Goal: Check status: Check status

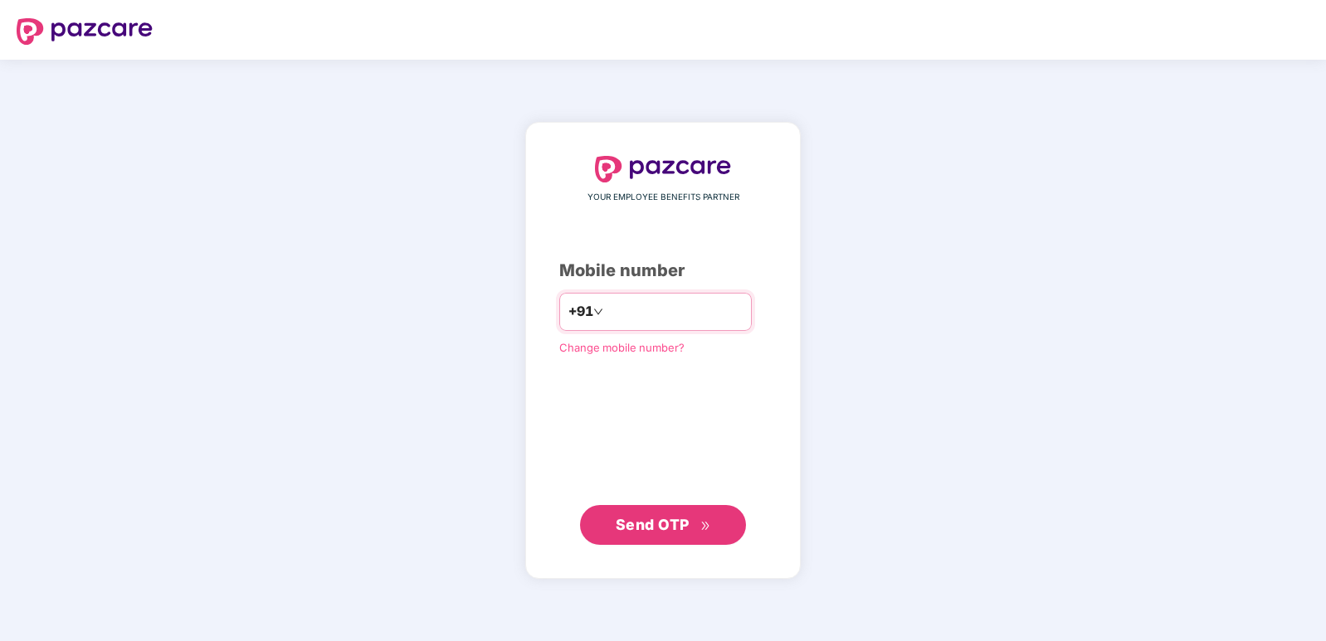
click at [671, 314] on input "number" at bounding box center [675, 312] width 136 height 27
type input "*"
type input "**********"
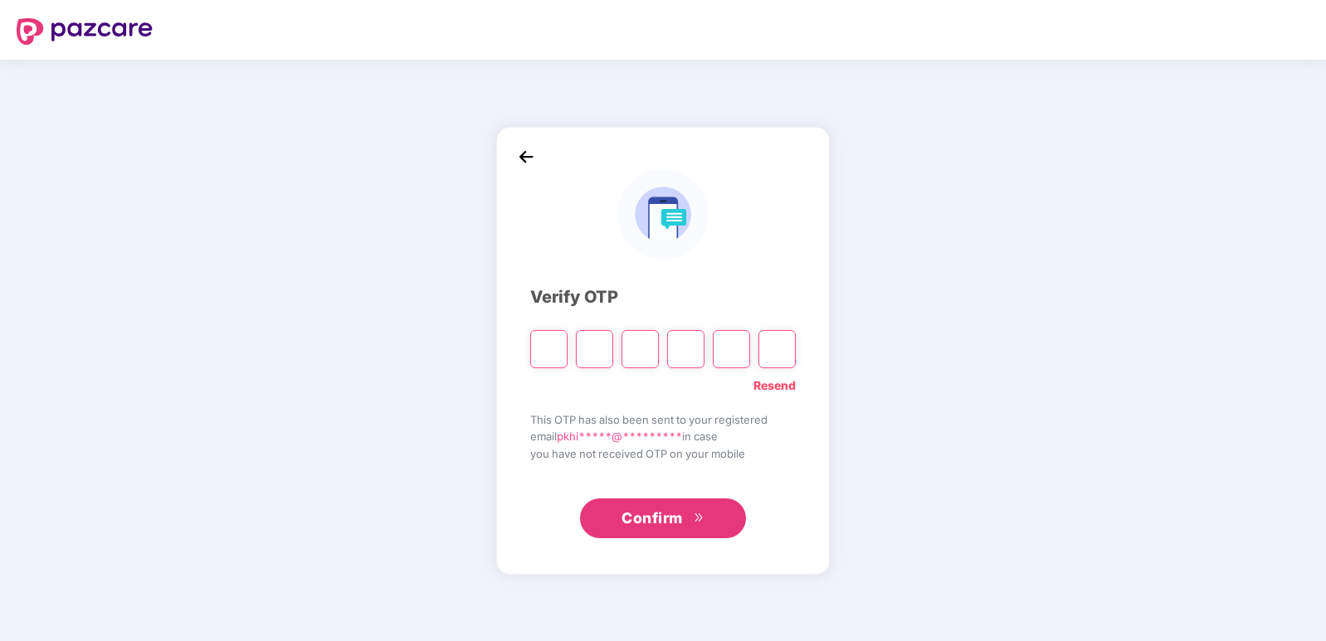
type input "*"
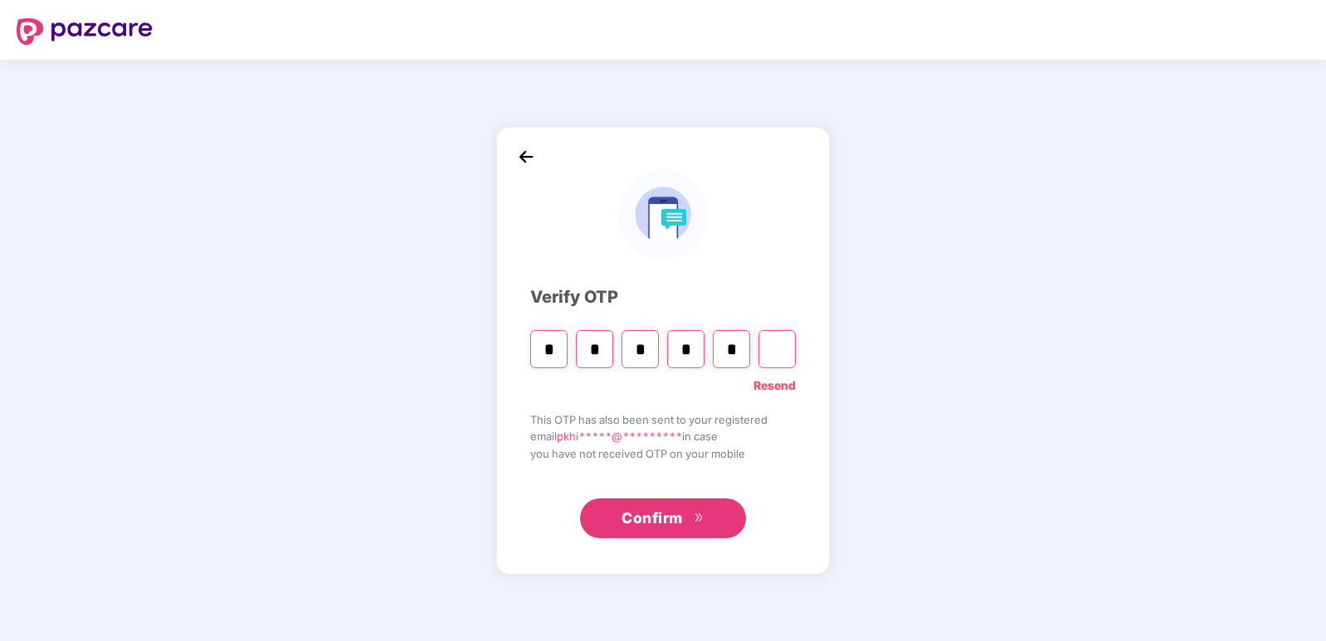
type input "*"
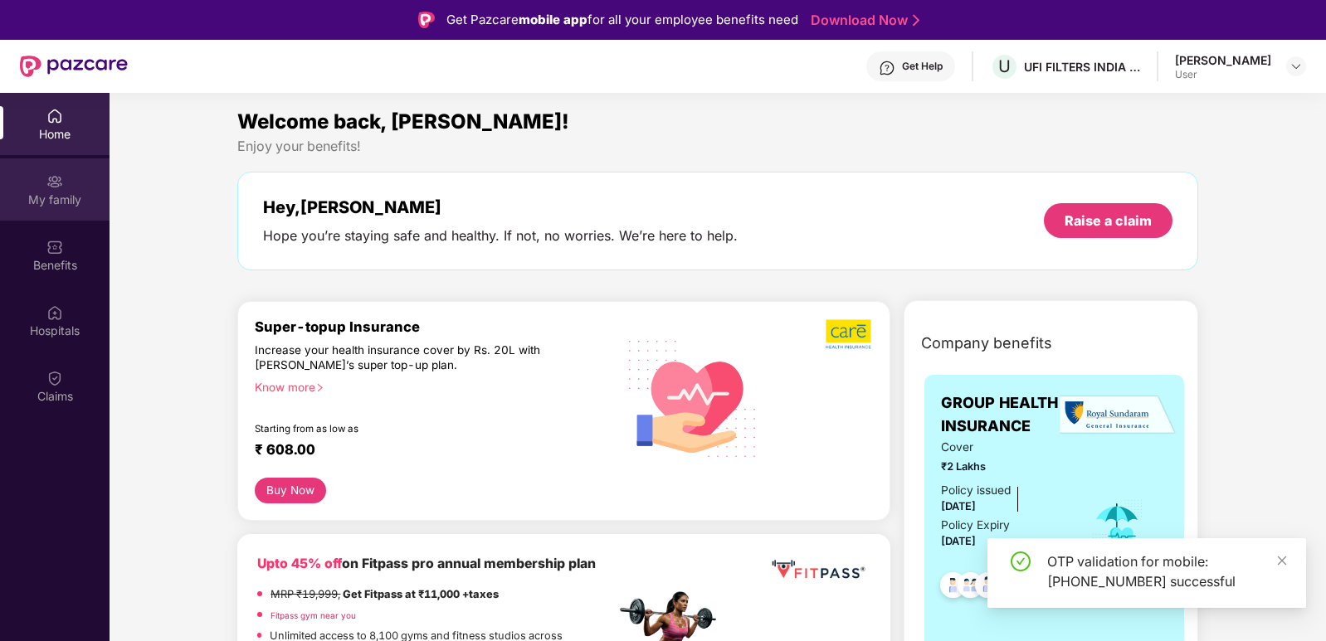
click at [95, 187] on div "My family" at bounding box center [55, 189] width 110 height 62
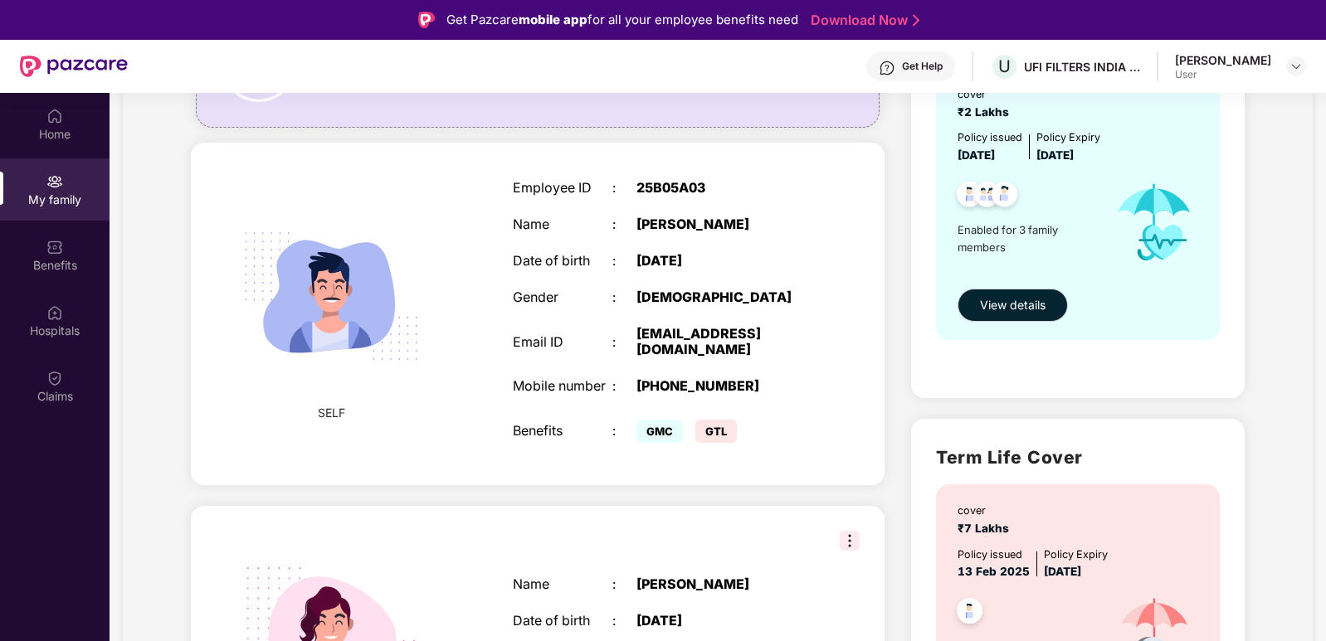
scroll to position [83, 0]
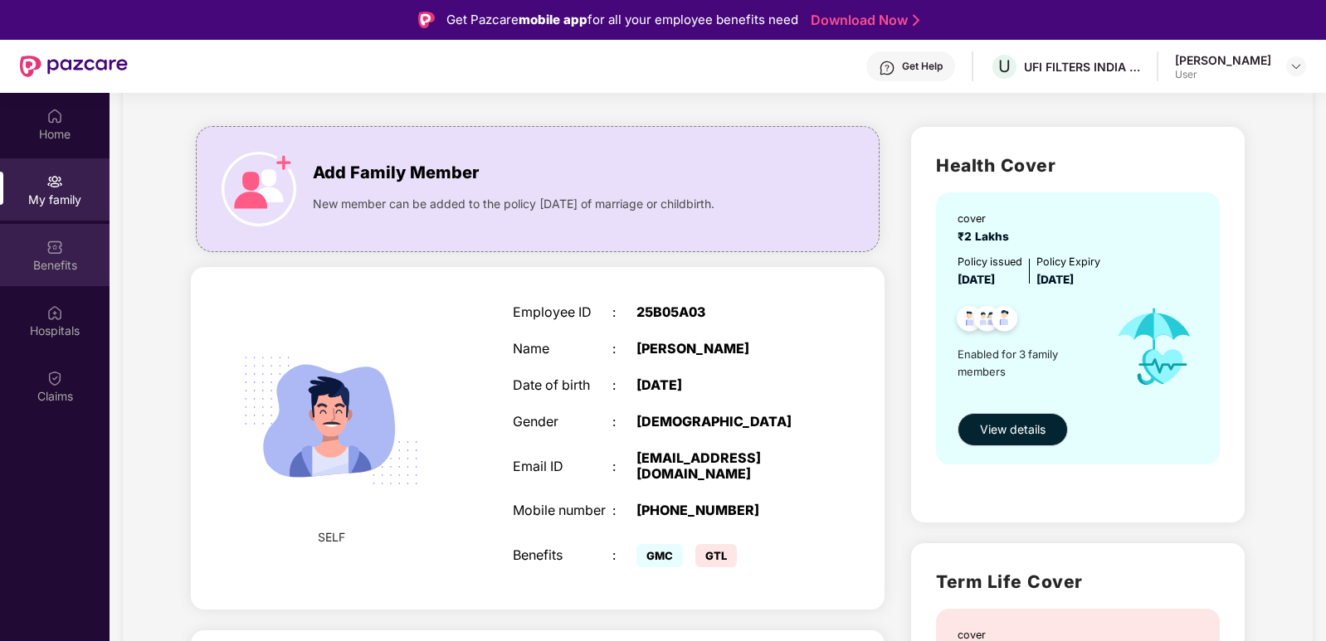
click at [81, 263] on div "Benefits" at bounding box center [55, 265] width 110 height 17
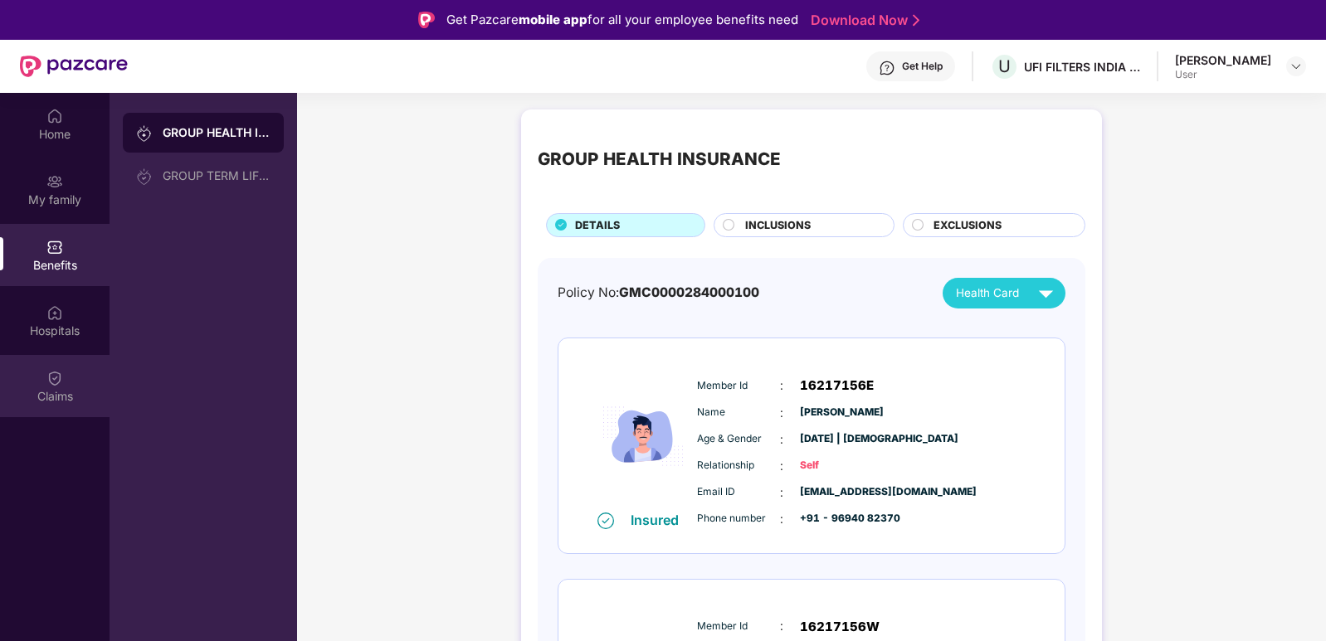
click at [65, 385] on div "Claims" at bounding box center [55, 386] width 110 height 62
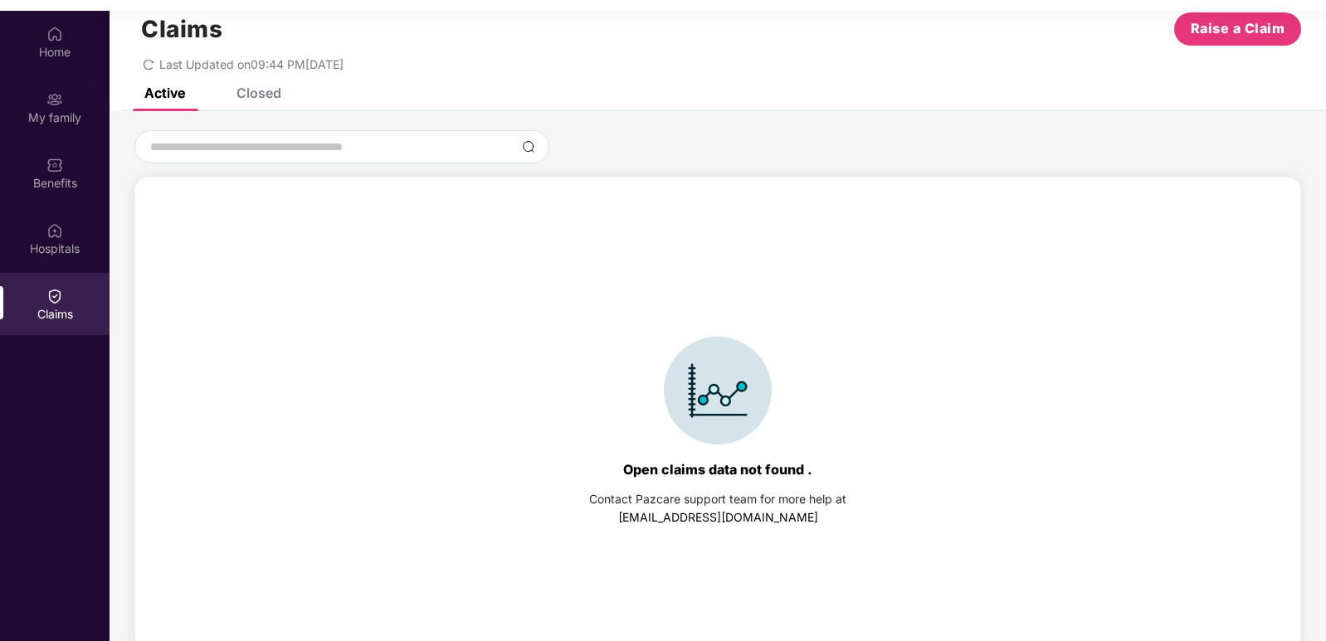
scroll to position [93, 0]
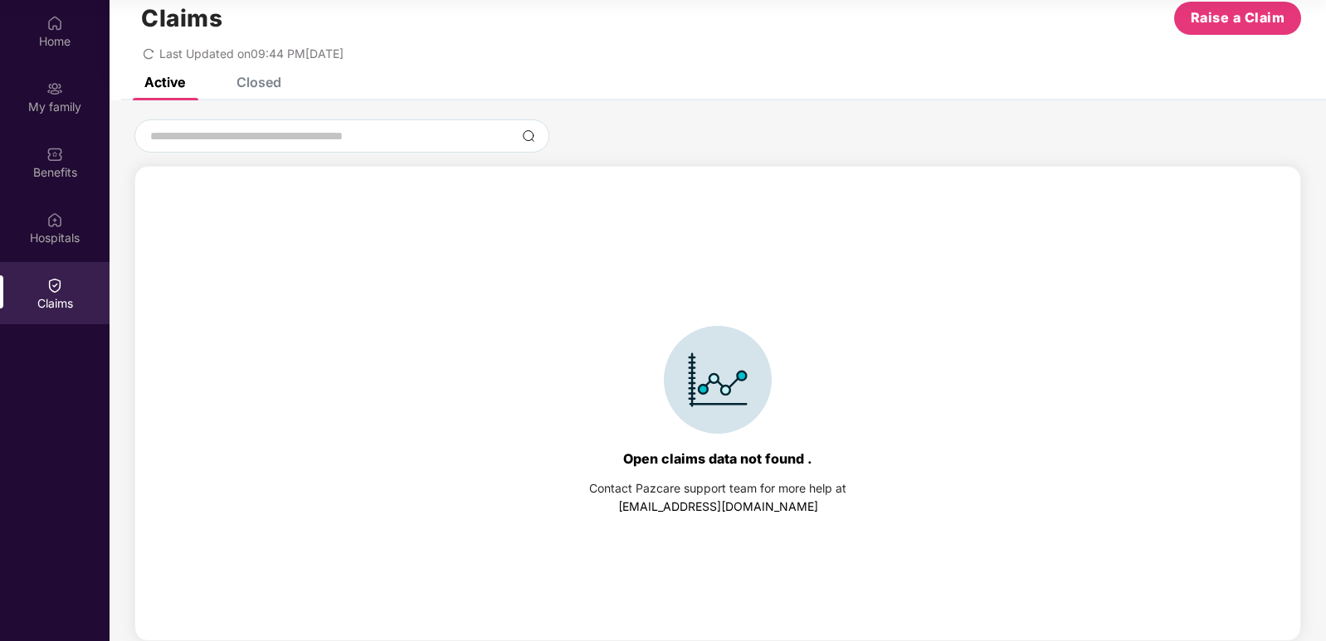
click at [274, 85] on div "Closed" at bounding box center [258, 82] width 45 height 17
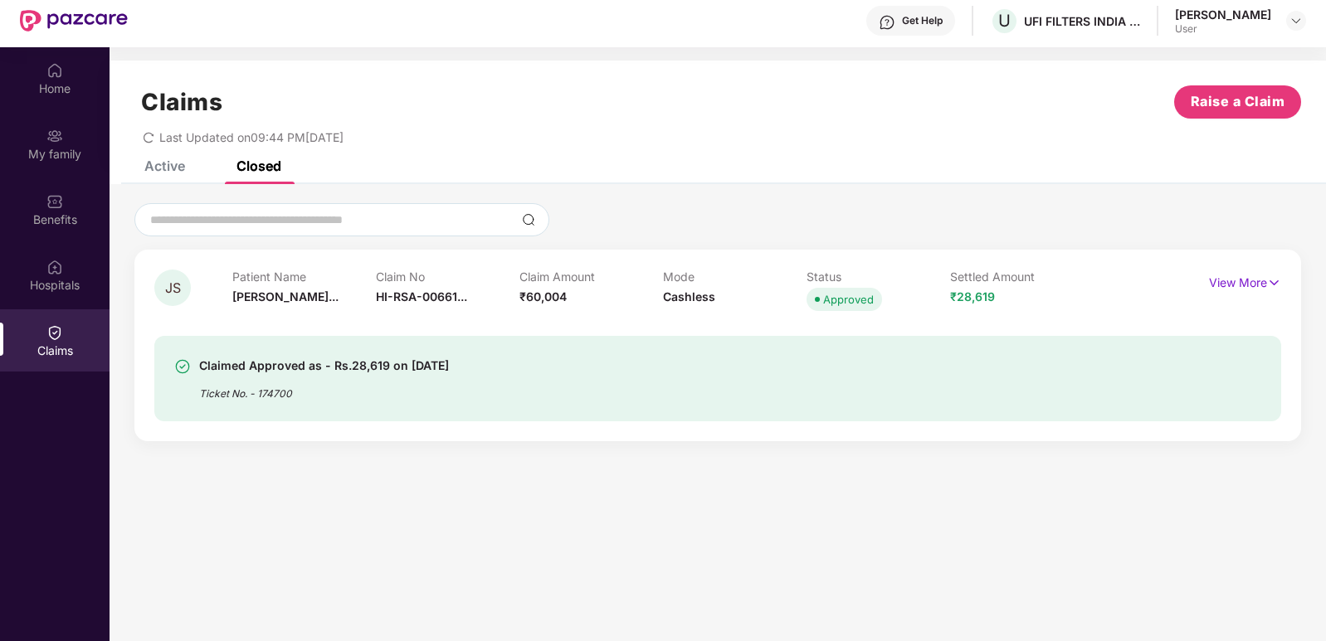
scroll to position [0, 0]
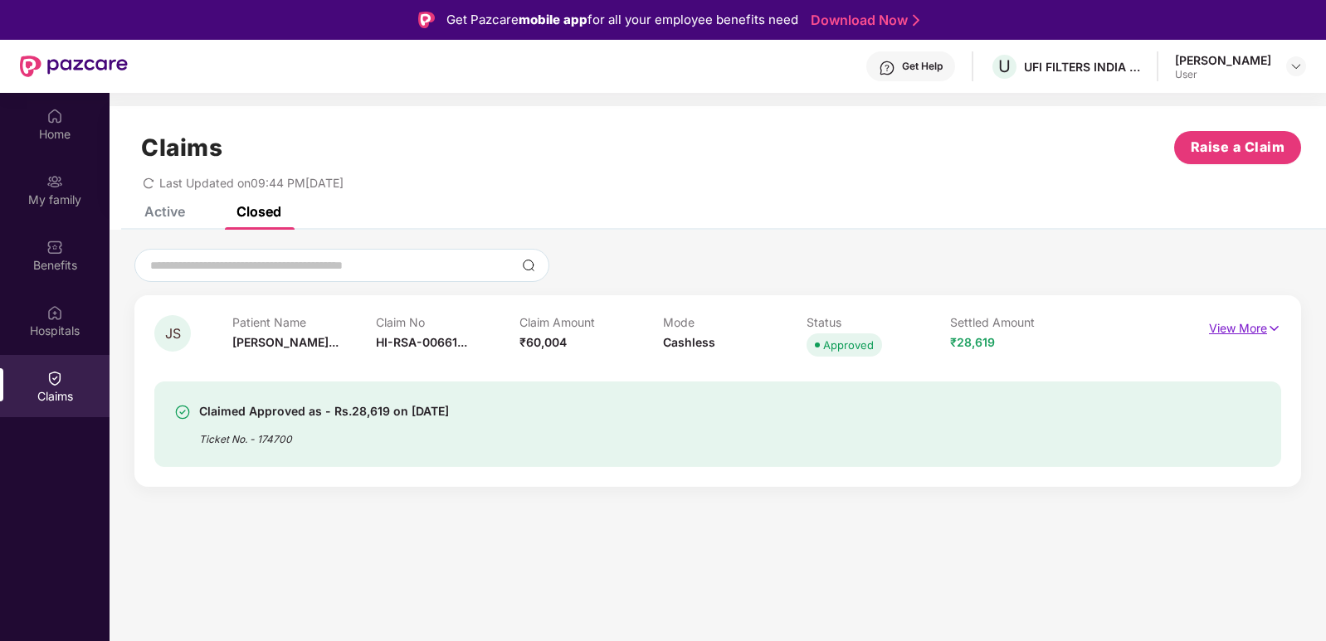
click at [1279, 328] on img at bounding box center [1274, 328] width 14 height 18
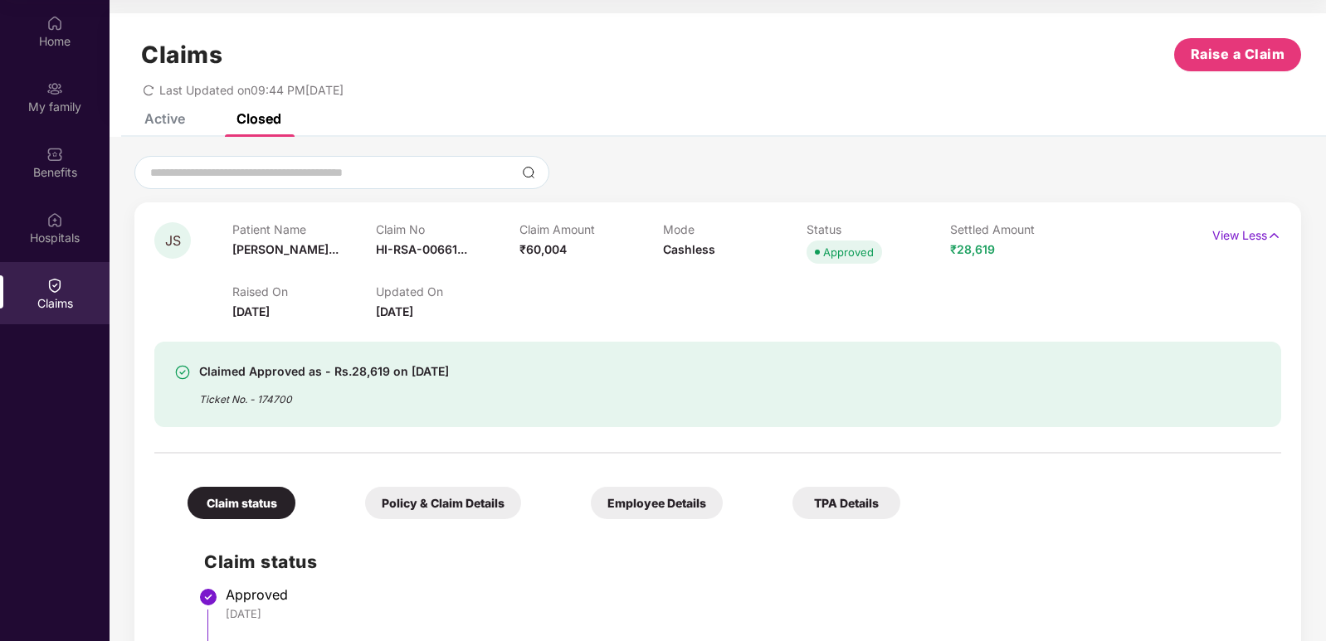
click at [434, 507] on div "Policy & Claim Details" at bounding box center [443, 503] width 156 height 32
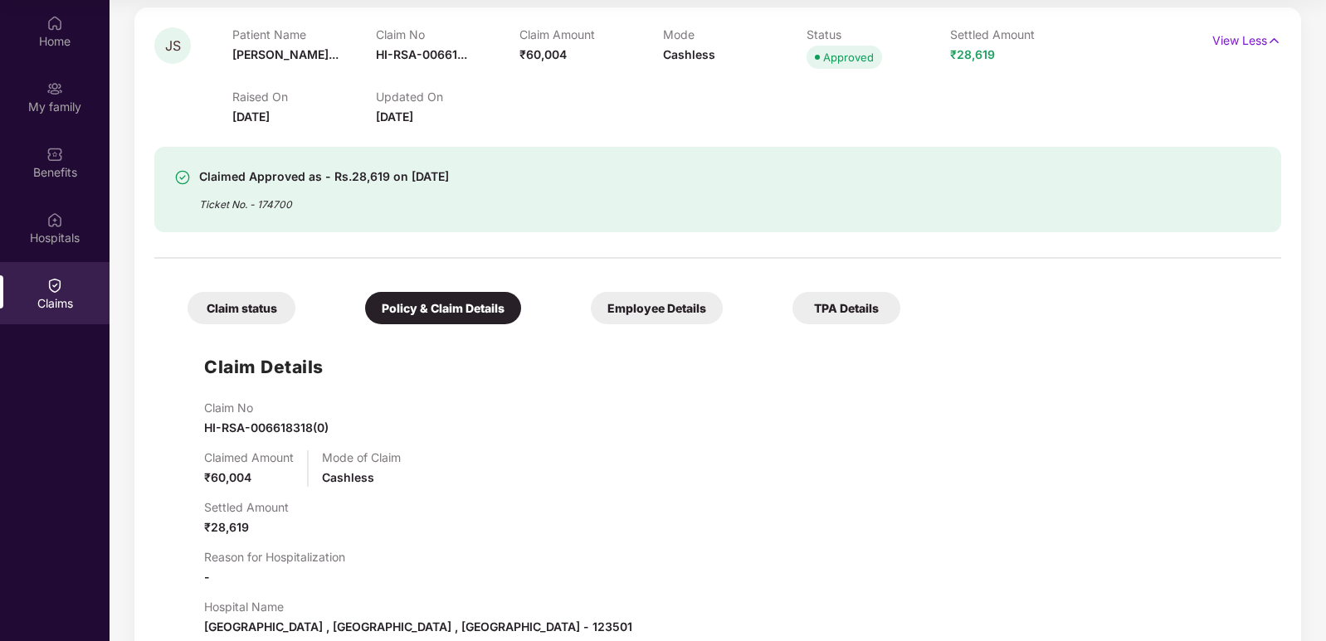
scroll to position [153, 0]
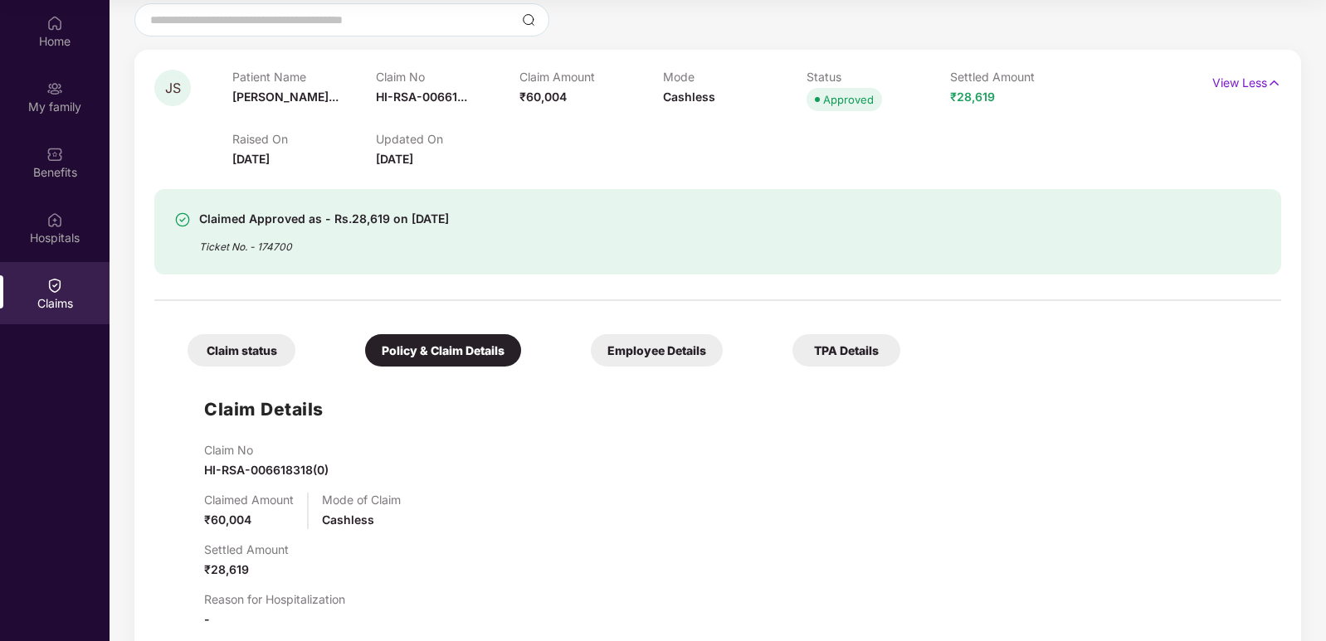
click at [591, 354] on div "Employee Details" at bounding box center [657, 350] width 132 height 32
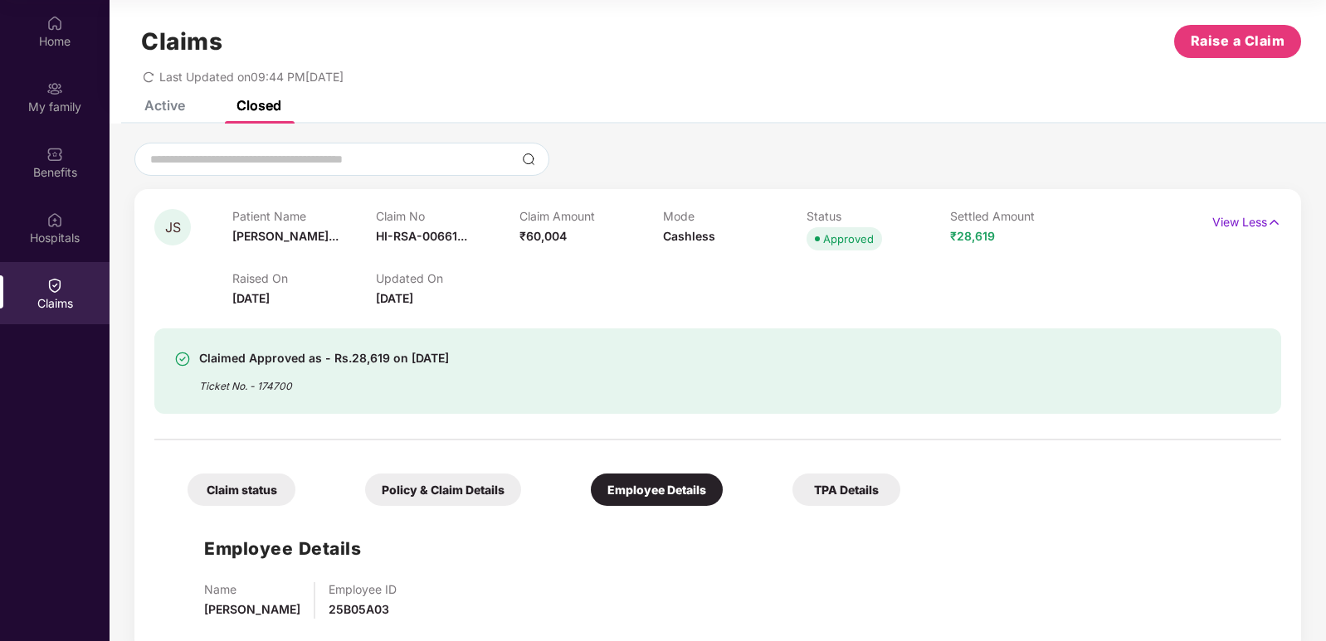
scroll to position [0, 0]
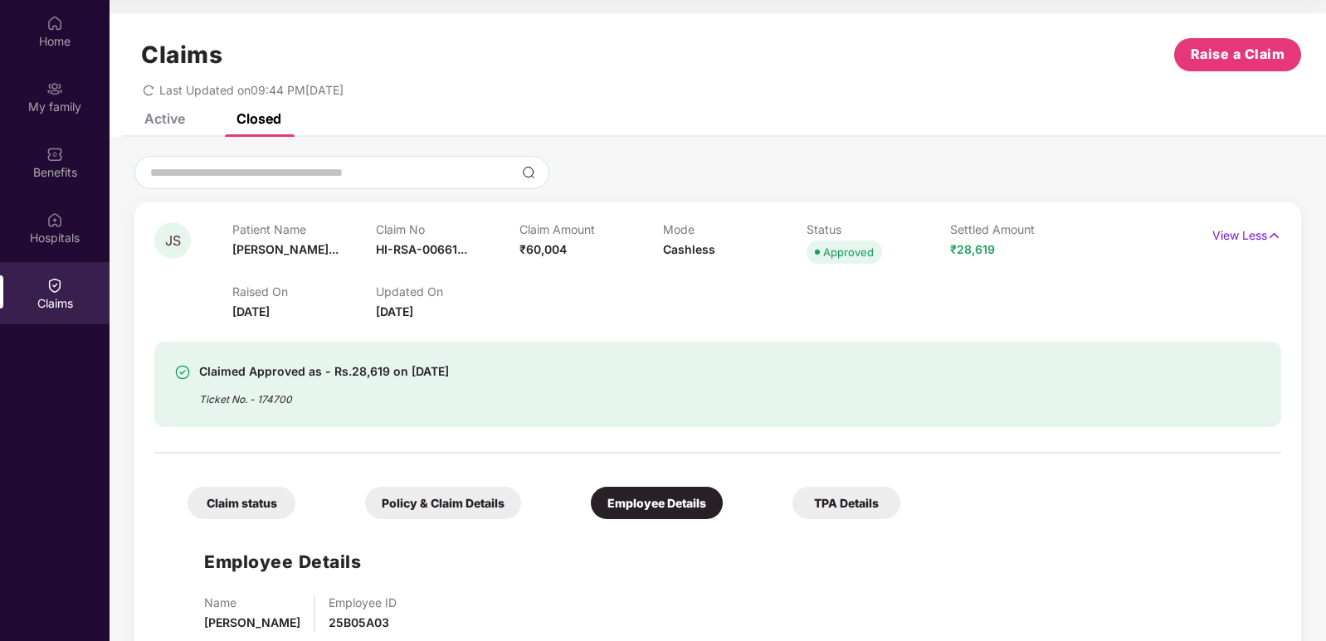
click at [792, 500] on div "TPA Details" at bounding box center [846, 503] width 108 height 32
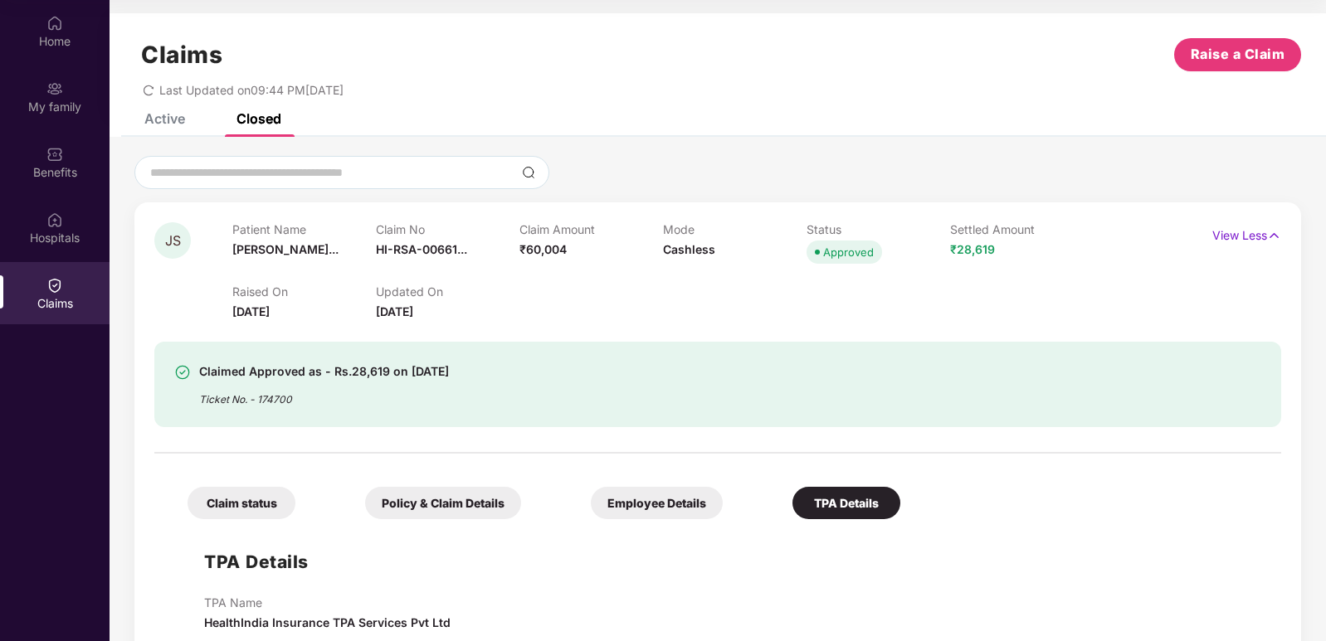
click at [792, 500] on div "TPA Details" at bounding box center [846, 503] width 108 height 32
click at [591, 510] on div "Employee Details" at bounding box center [657, 503] width 132 height 32
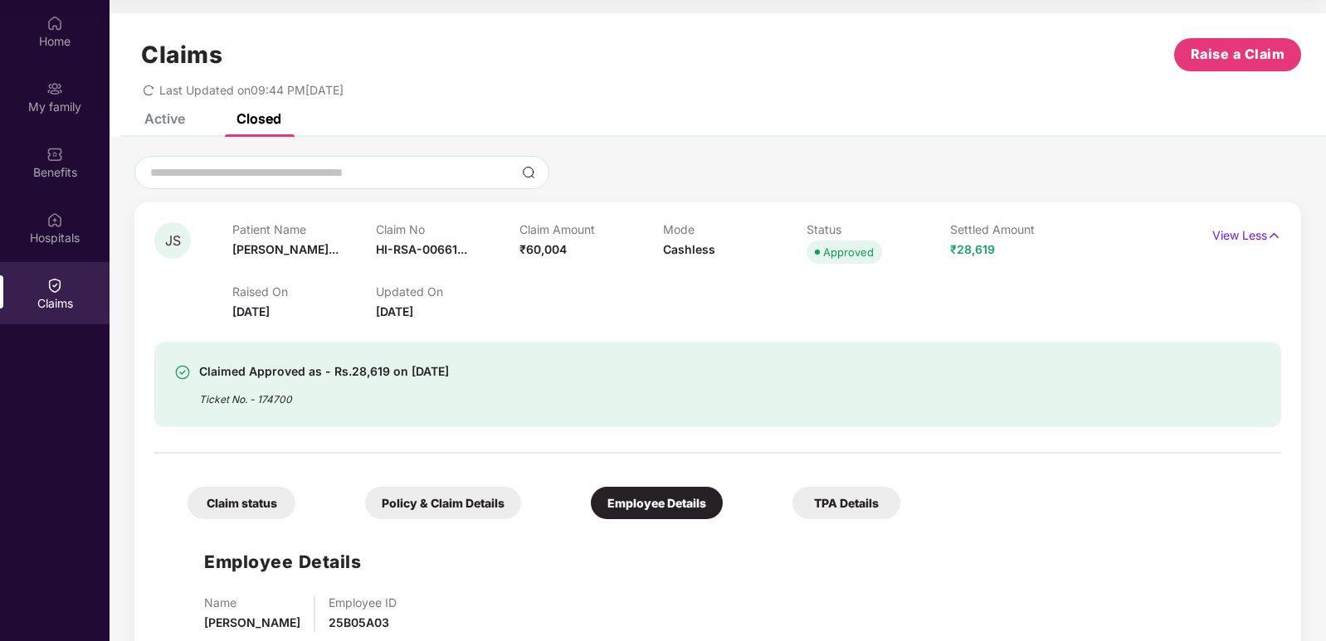
click at [419, 500] on div "Policy & Claim Details" at bounding box center [443, 503] width 156 height 32
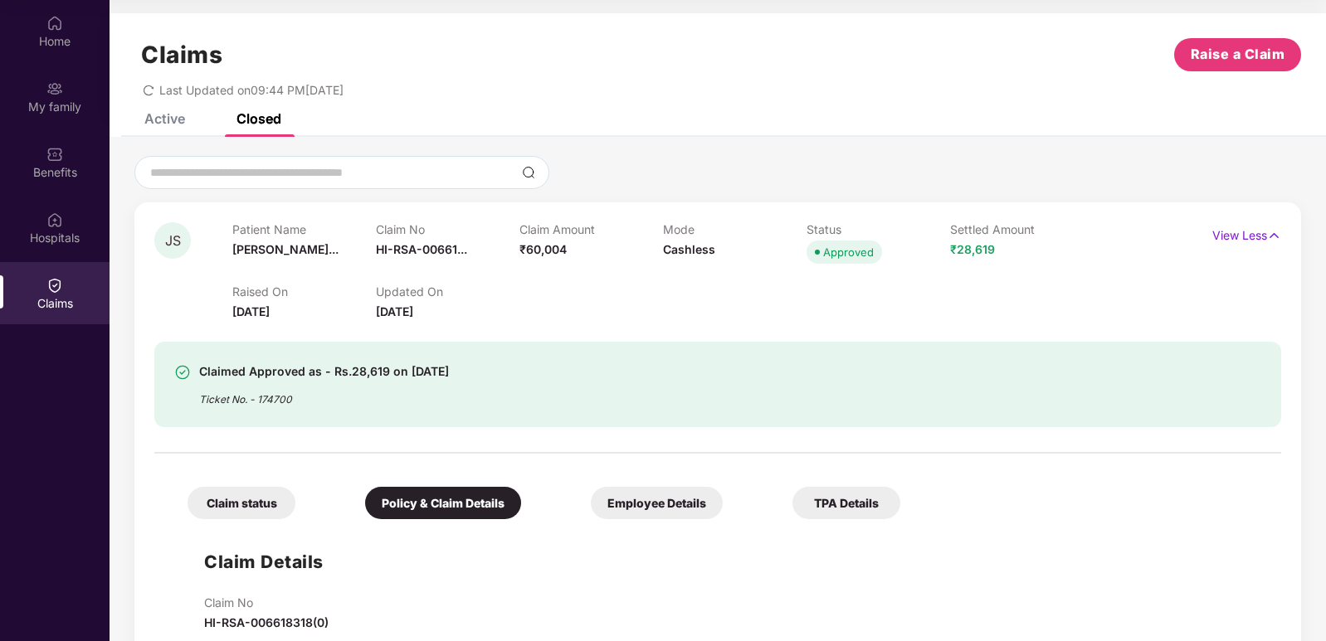
click at [256, 498] on div "Claim status" at bounding box center [242, 503] width 108 height 32
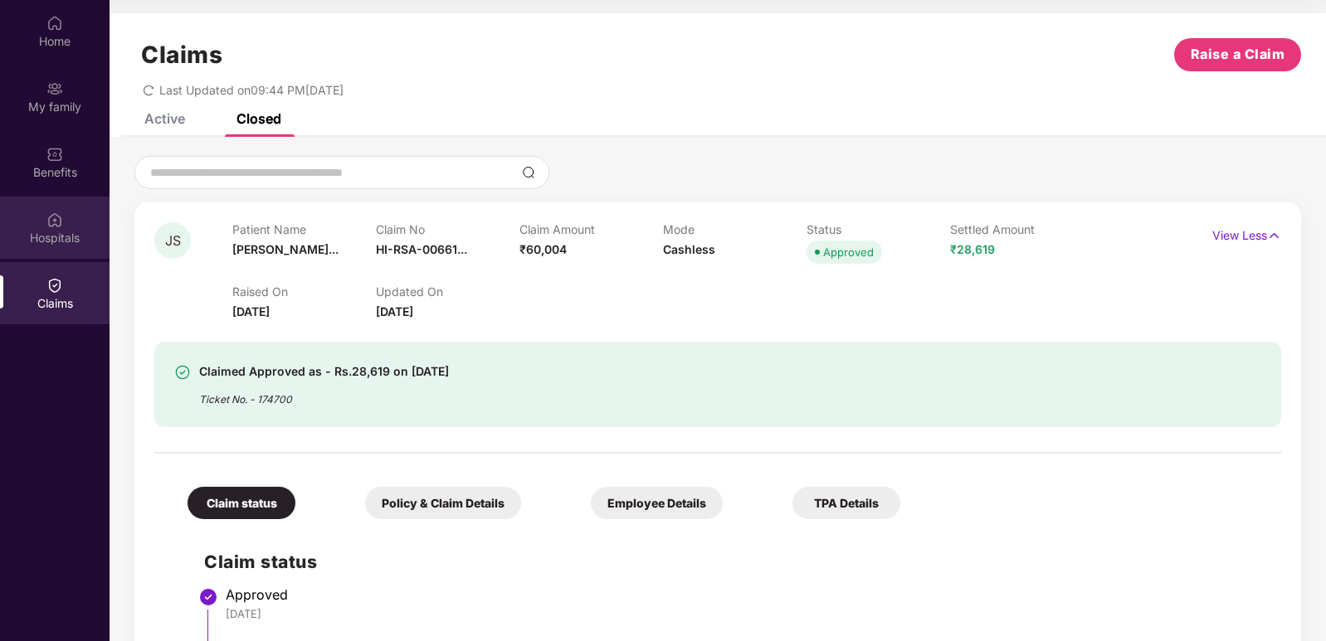
click at [80, 232] on div "Hospitals" at bounding box center [55, 238] width 110 height 17
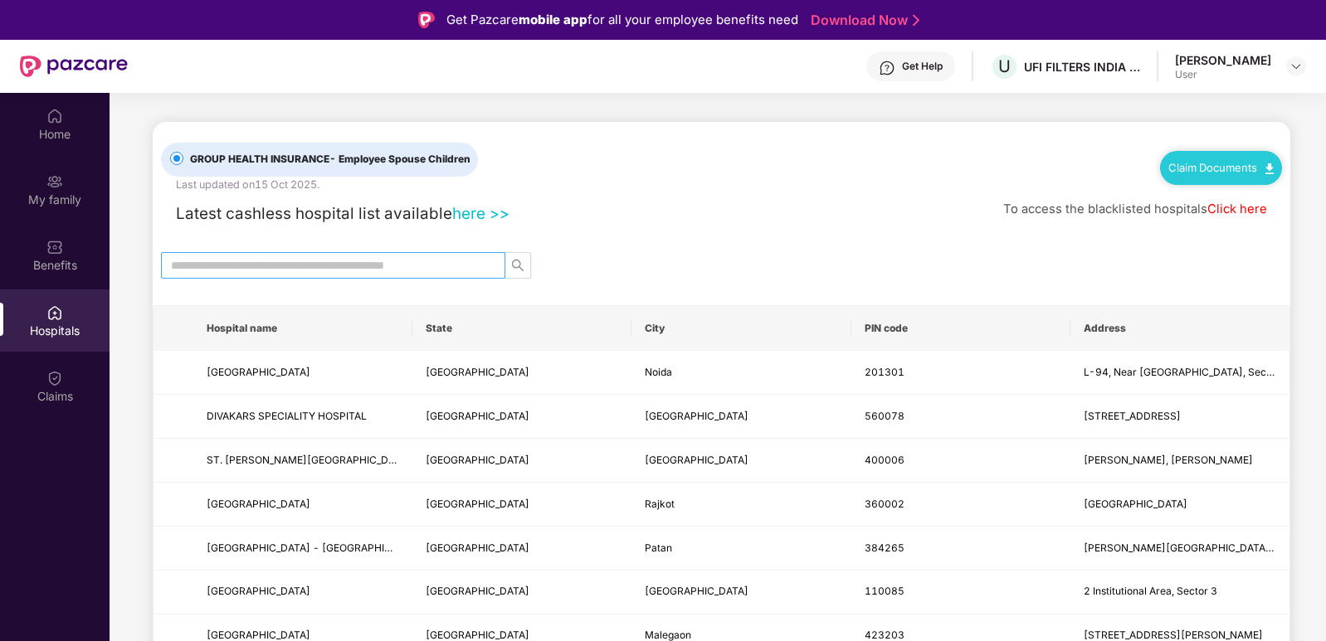
click at [456, 259] on input "text" at bounding box center [326, 265] width 311 height 18
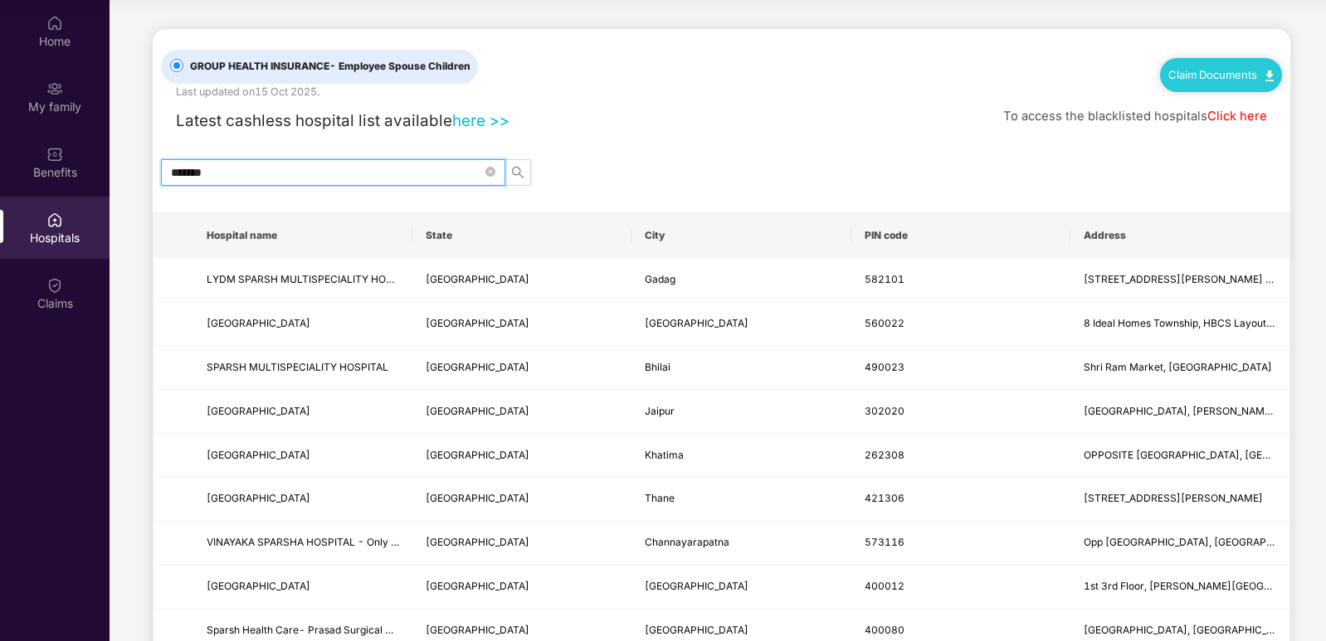
click at [251, 161] on span "******" at bounding box center [333, 172] width 344 height 27
type input "*"
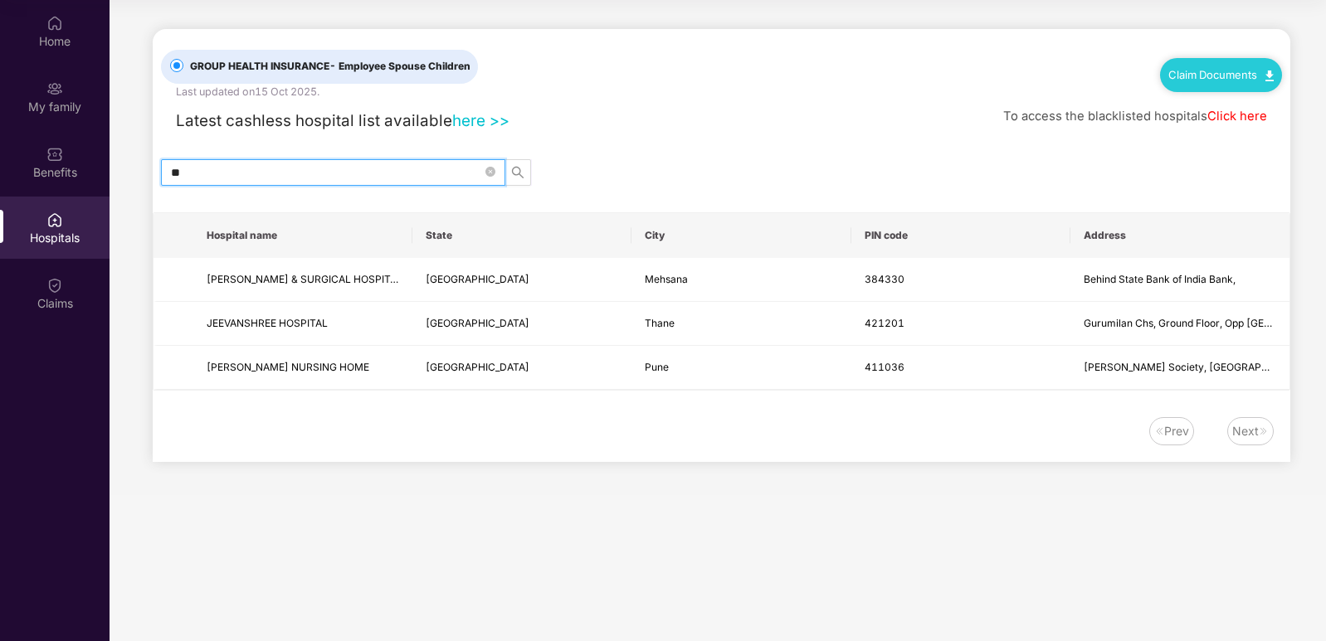
type input "*"
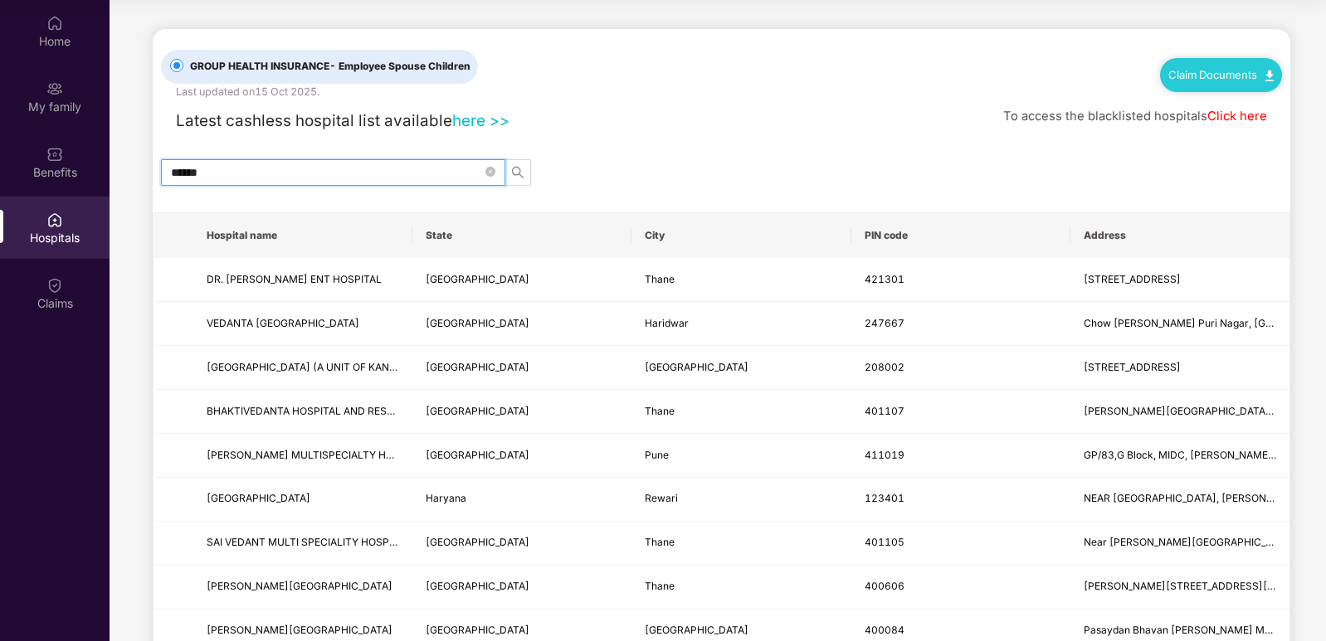
click at [292, 164] on input "******" at bounding box center [326, 172] width 311 height 18
type input "*"
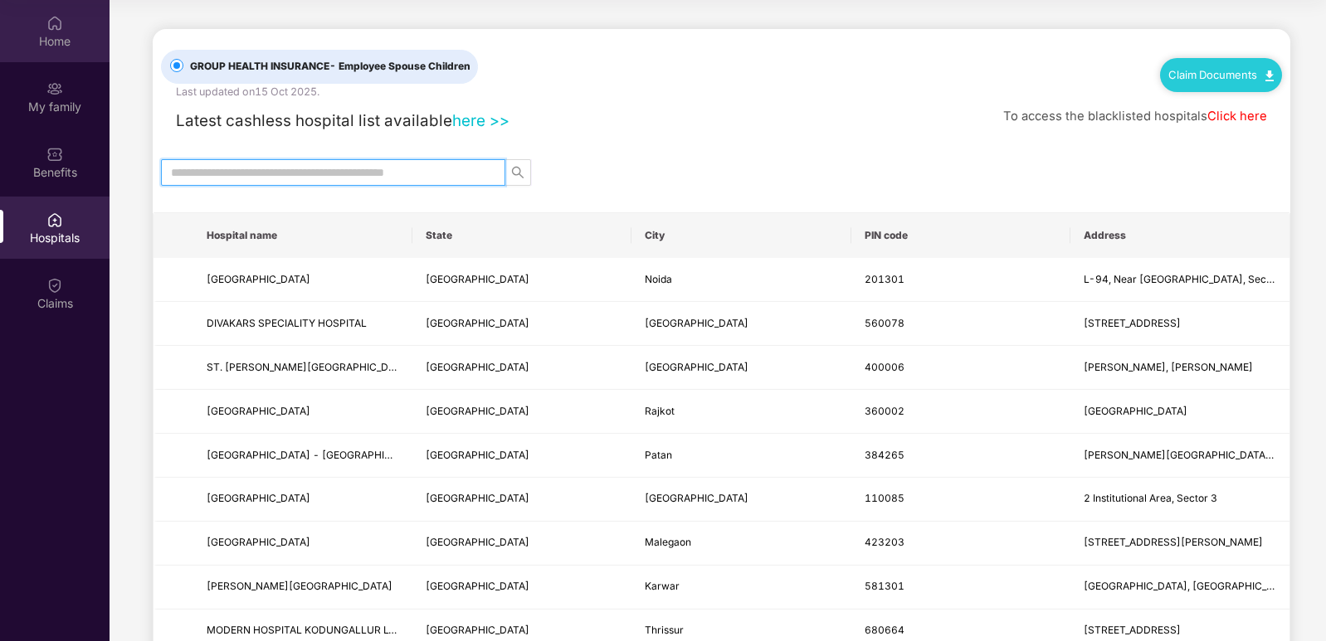
click at [55, 41] on div "Home" at bounding box center [55, 41] width 110 height 17
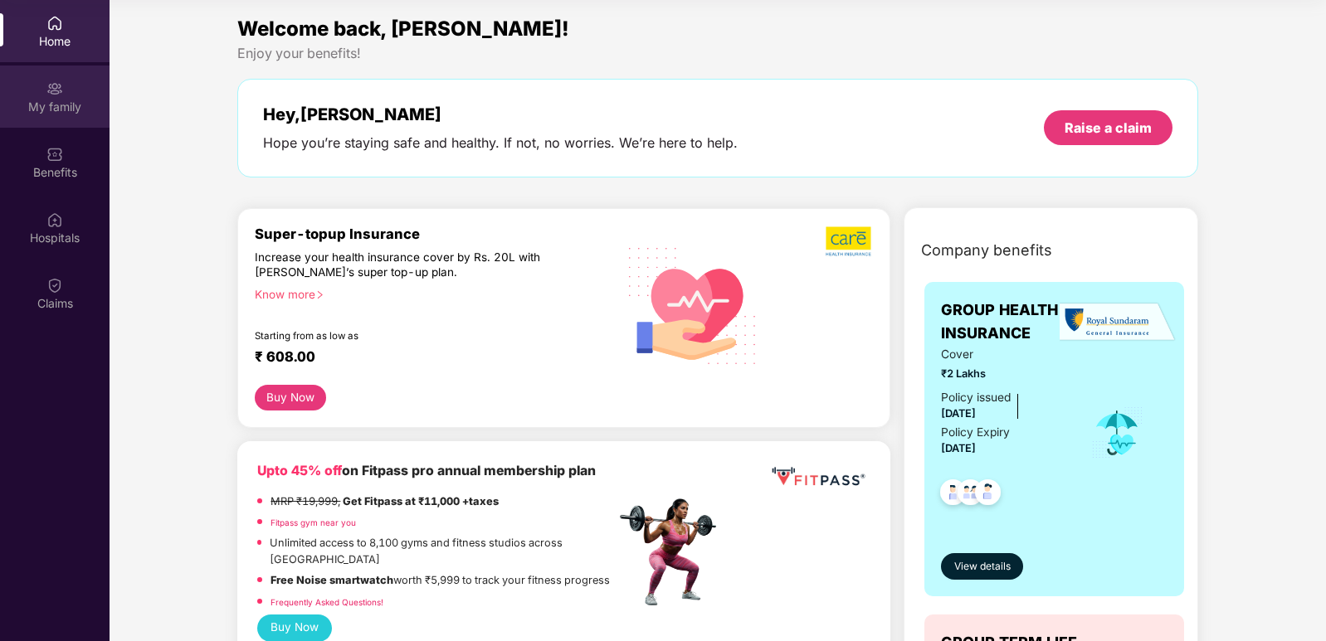
click at [59, 103] on div "My family" at bounding box center [55, 107] width 110 height 17
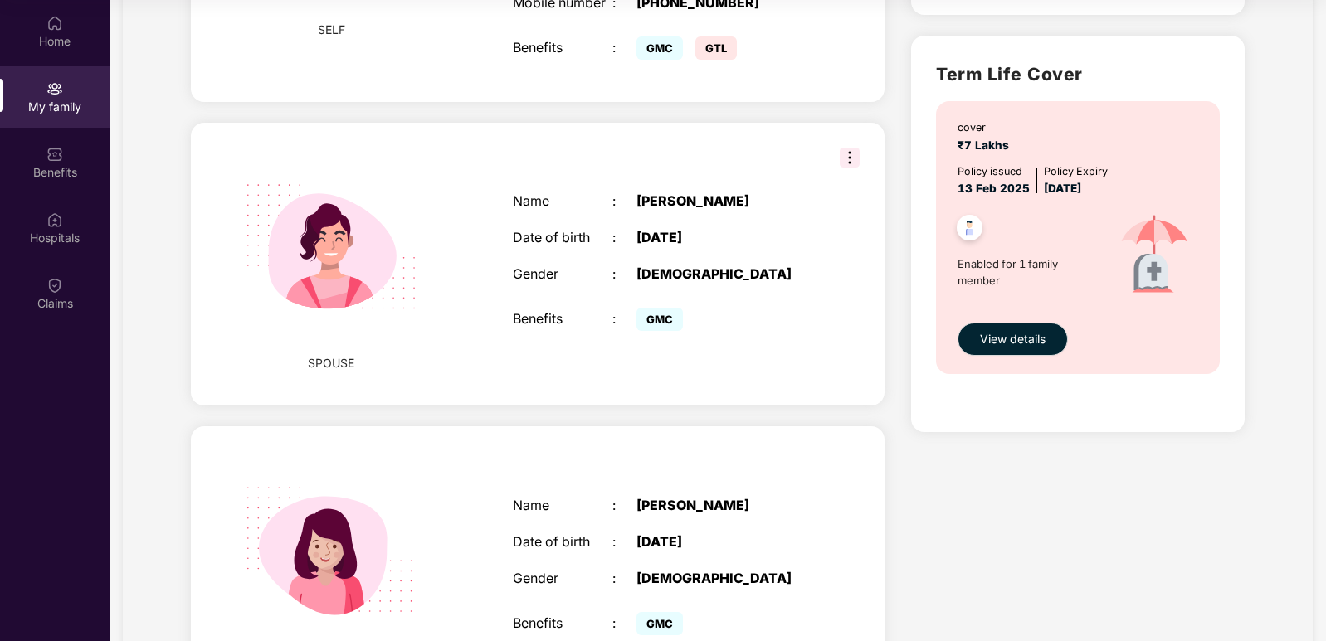
scroll to position [83, 0]
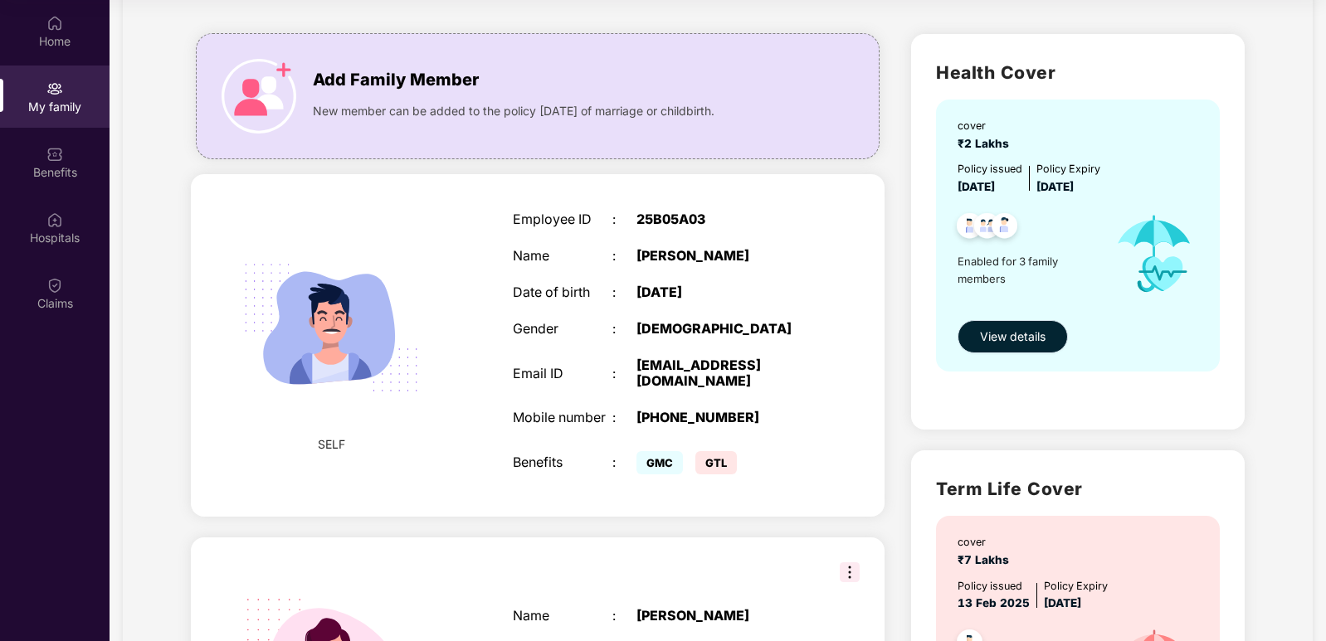
click at [1012, 339] on span "View details" at bounding box center [1013, 337] width 66 height 18
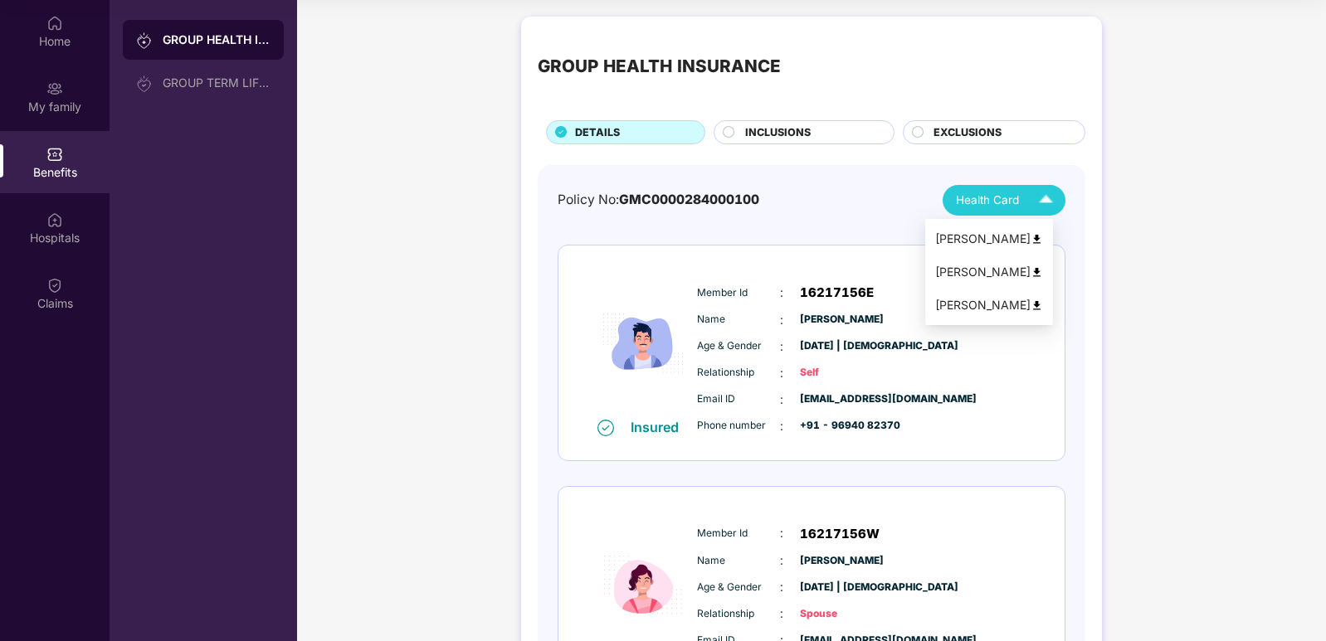
click at [1036, 197] on img at bounding box center [1045, 200] width 29 height 29
click at [825, 182] on div "Policy No: GMC0000284000100 Health Card Insured Member Id : 16217156E Name : [P…" at bounding box center [812, 585] width 548 height 840
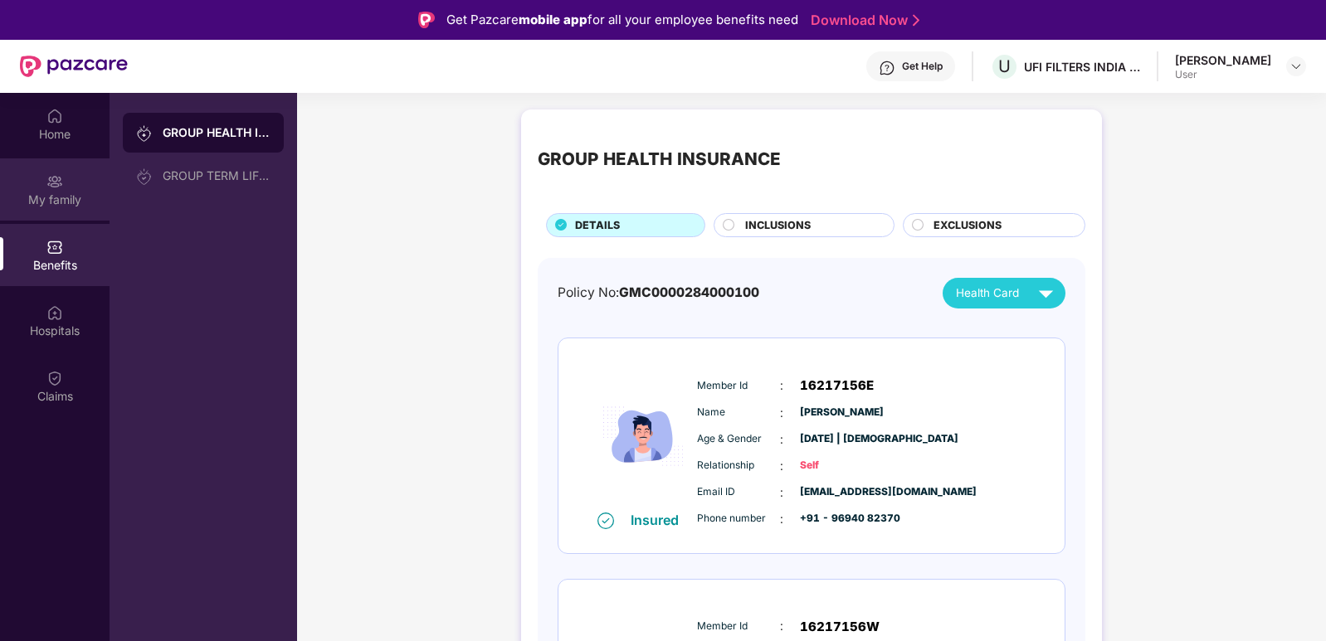
click at [62, 195] on div "My family" at bounding box center [55, 200] width 110 height 17
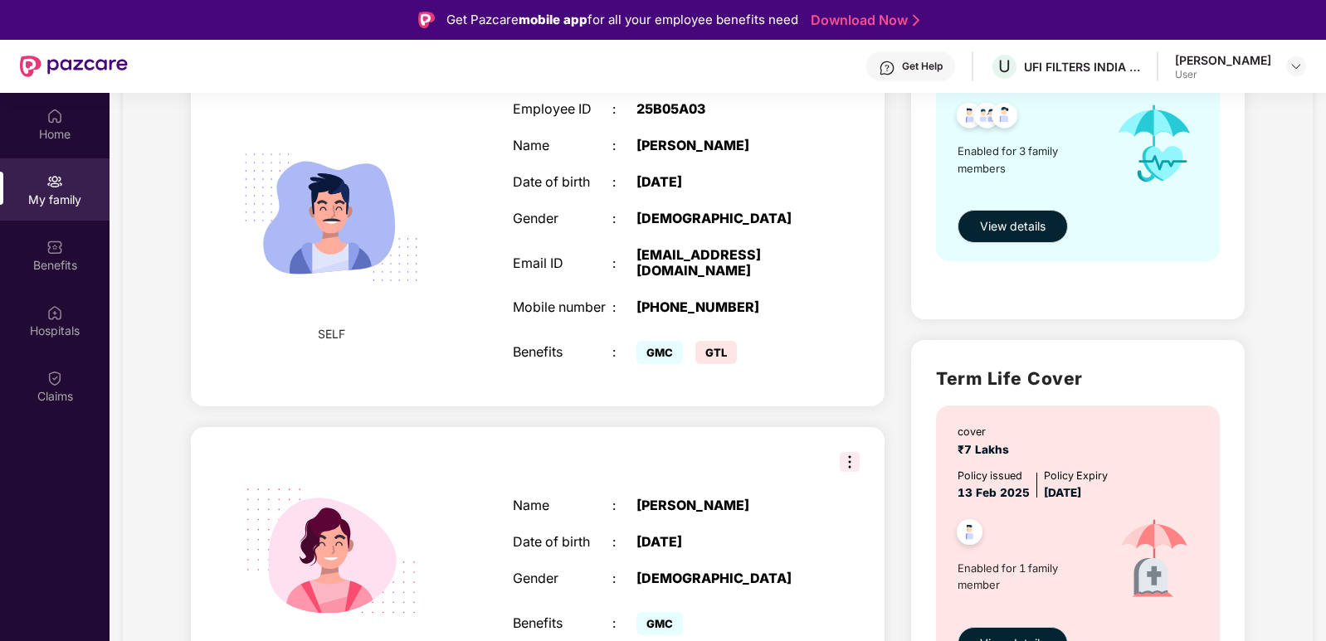
scroll to position [332, 0]
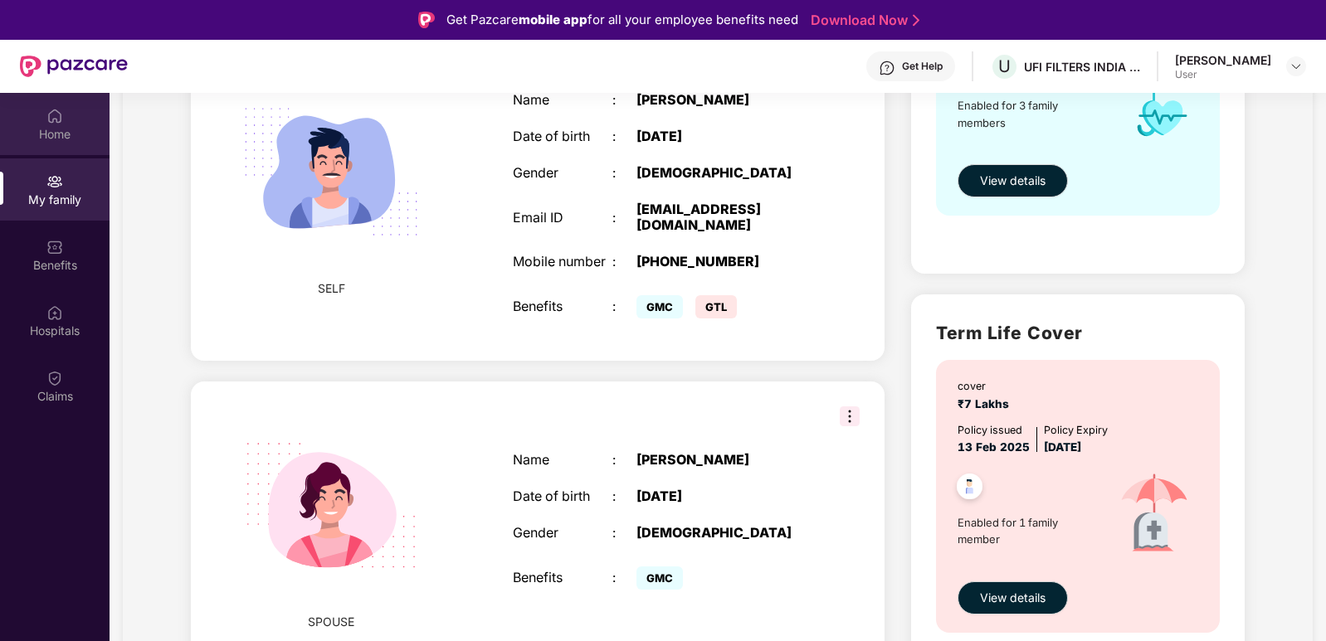
click at [63, 130] on div "Home" at bounding box center [55, 134] width 110 height 17
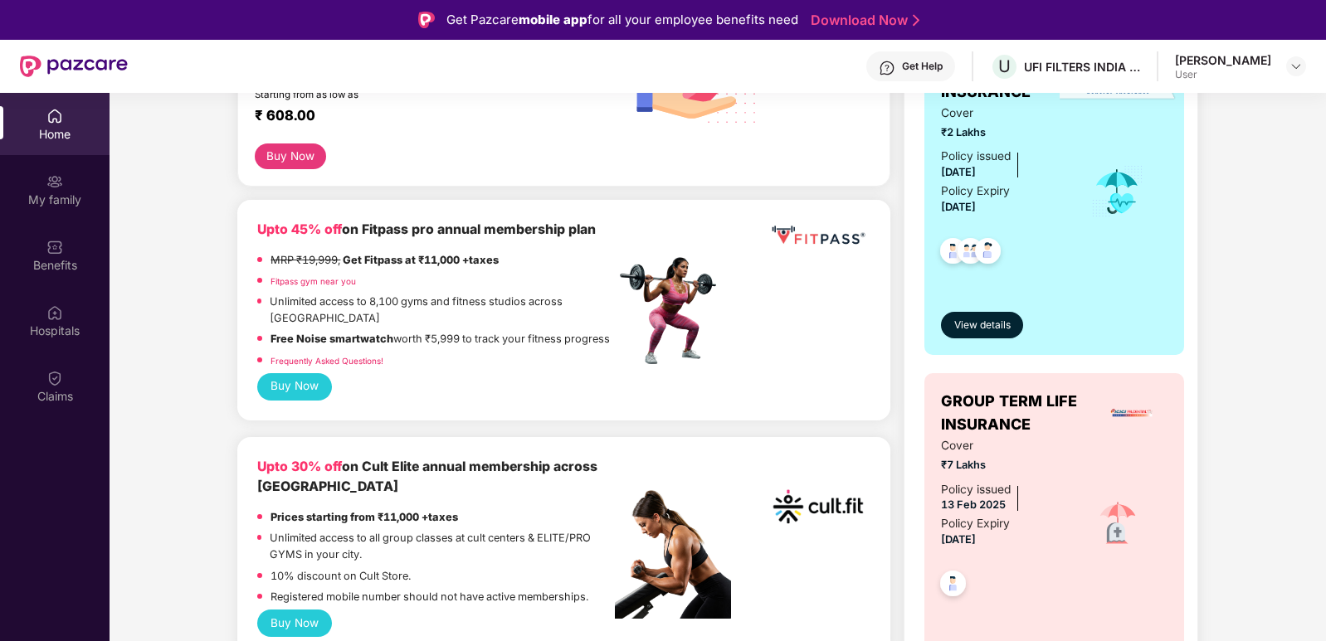
scroll to position [332, 0]
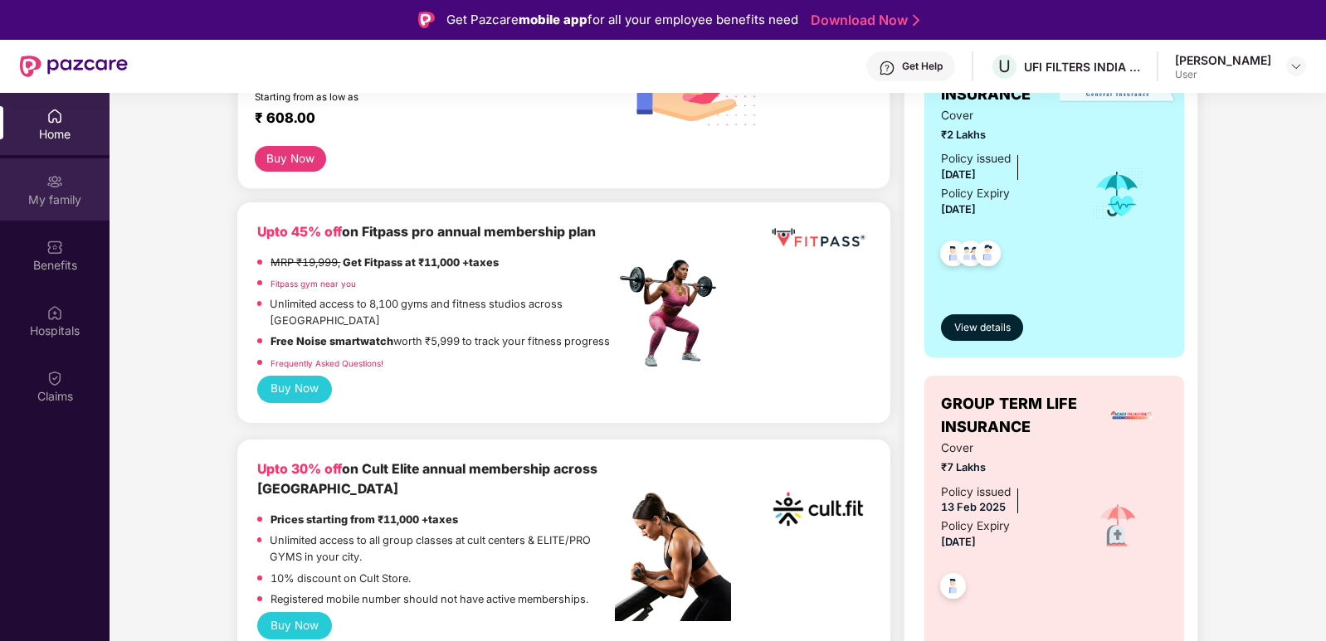
click at [66, 213] on div "My family" at bounding box center [55, 189] width 110 height 62
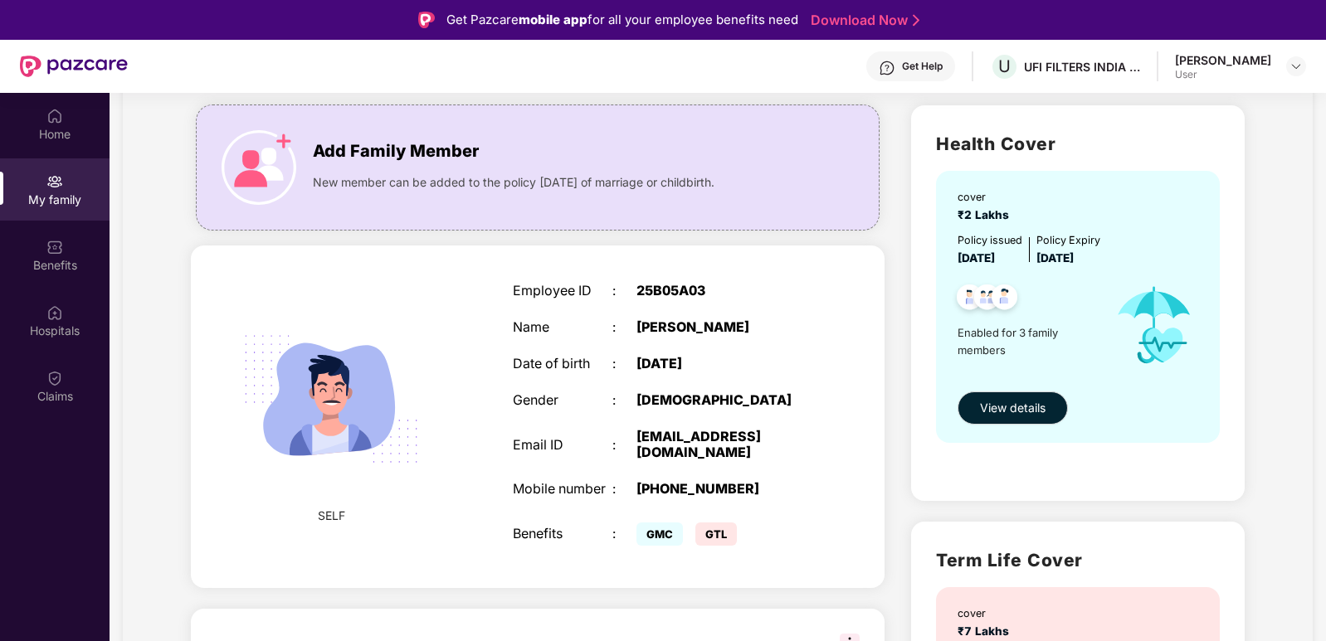
scroll to position [332, 0]
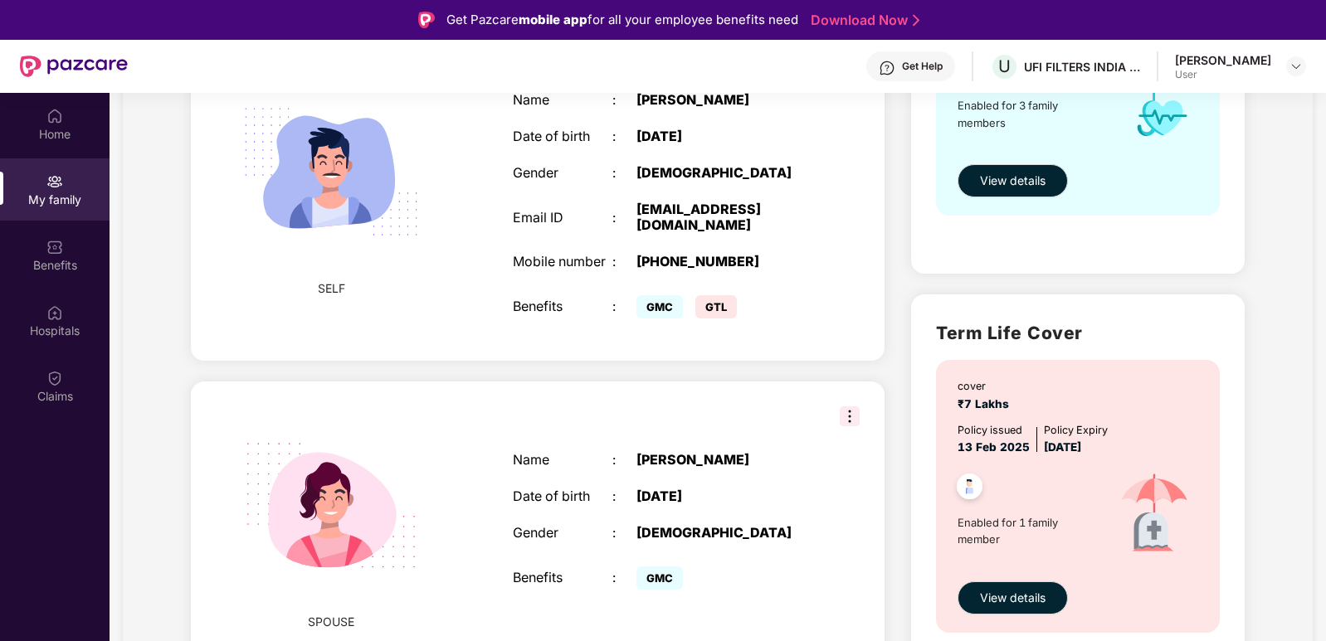
click at [840, 417] on img at bounding box center [850, 417] width 20 height 20
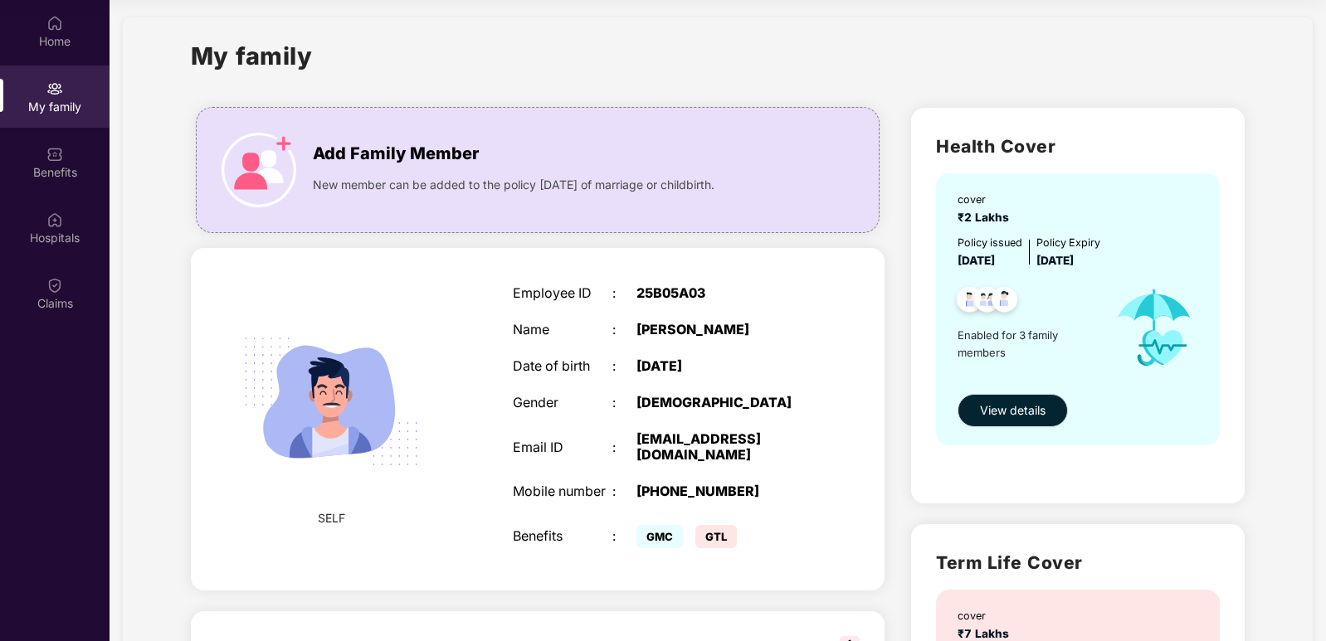
scroll to position [0, 0]
